Goal: Information Seeking & Learning: Learn about a topic

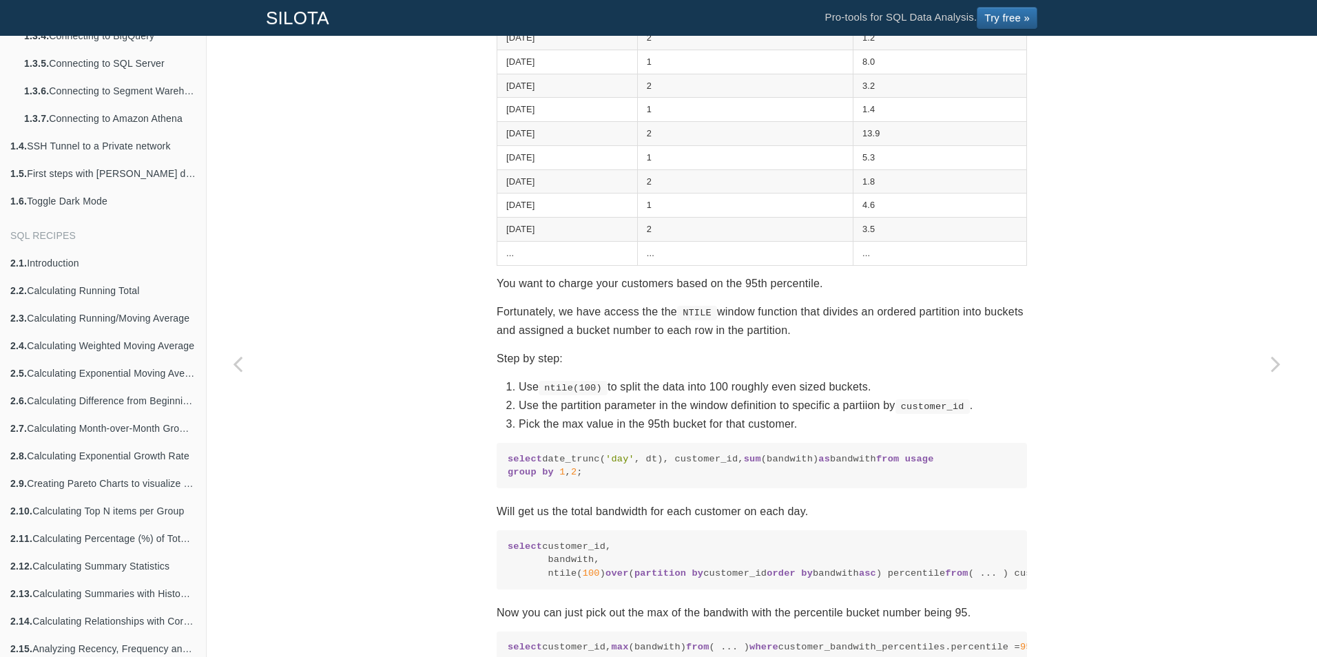
scroll to position [551, 0]
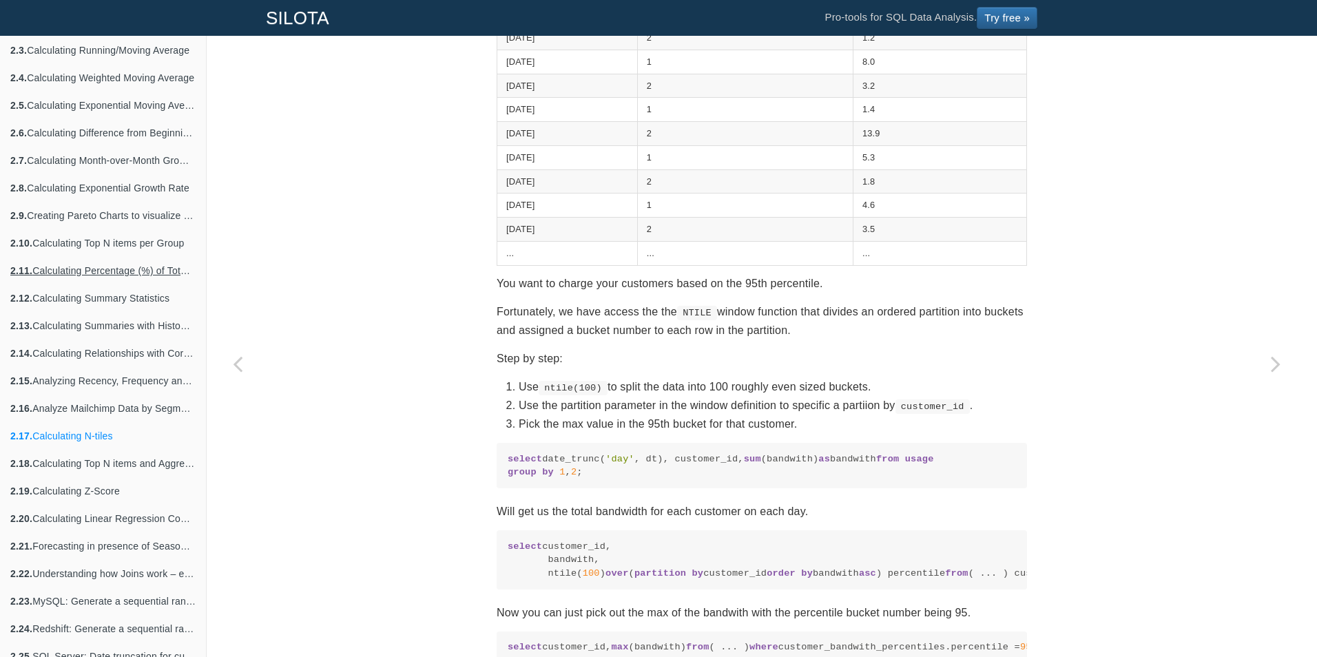
click at [136, 282] on link "2.11. Calculating Percentage (%) of Total Sum" at bounding box center [103, 271] width 206 height 28
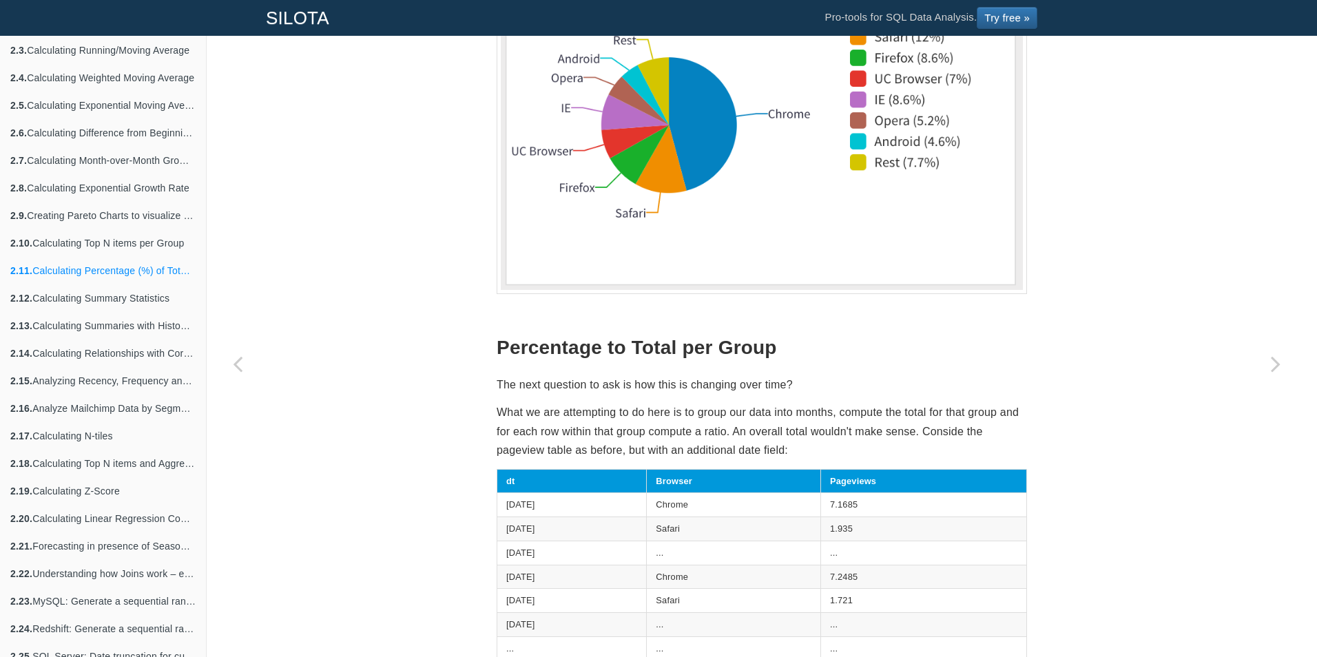
scroll to position [1171, 0]
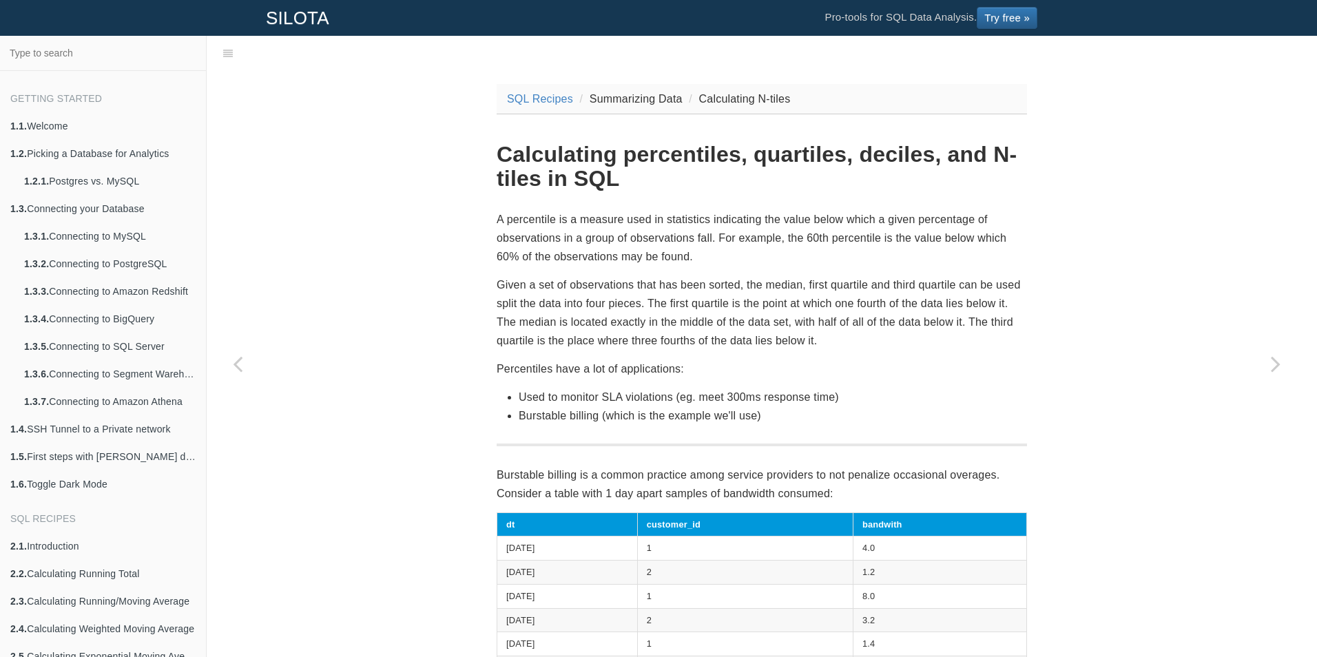
scroll to position [34, 0]
